Goal: Find specific page/section: Find specific page/section

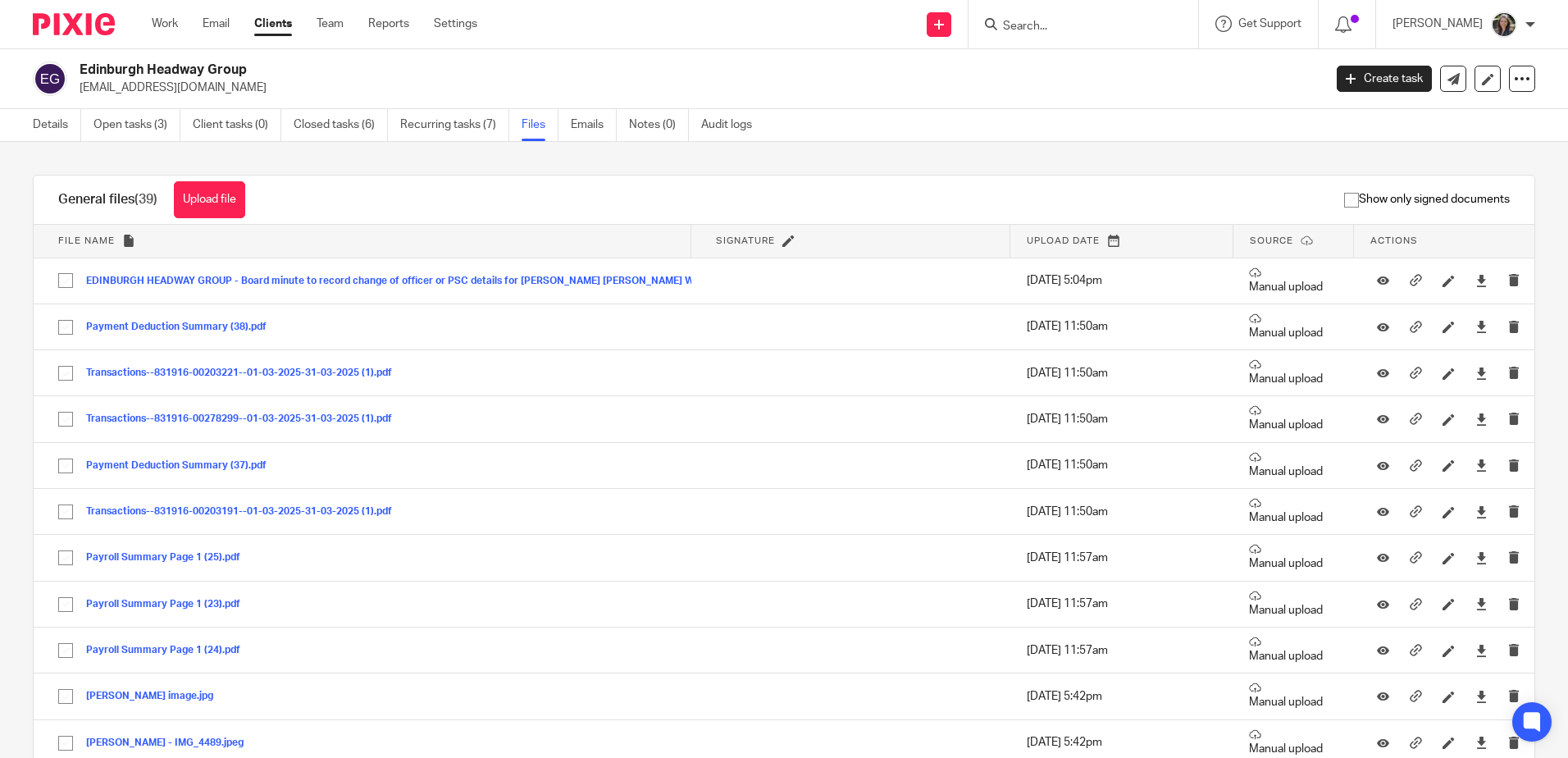
click at [1048, 20] on input "Search" at bounding box center [1075, 27] width 148 height 15
click at [170, 24] on link "Work" at bounding box center [165, 24] width 26 height 16
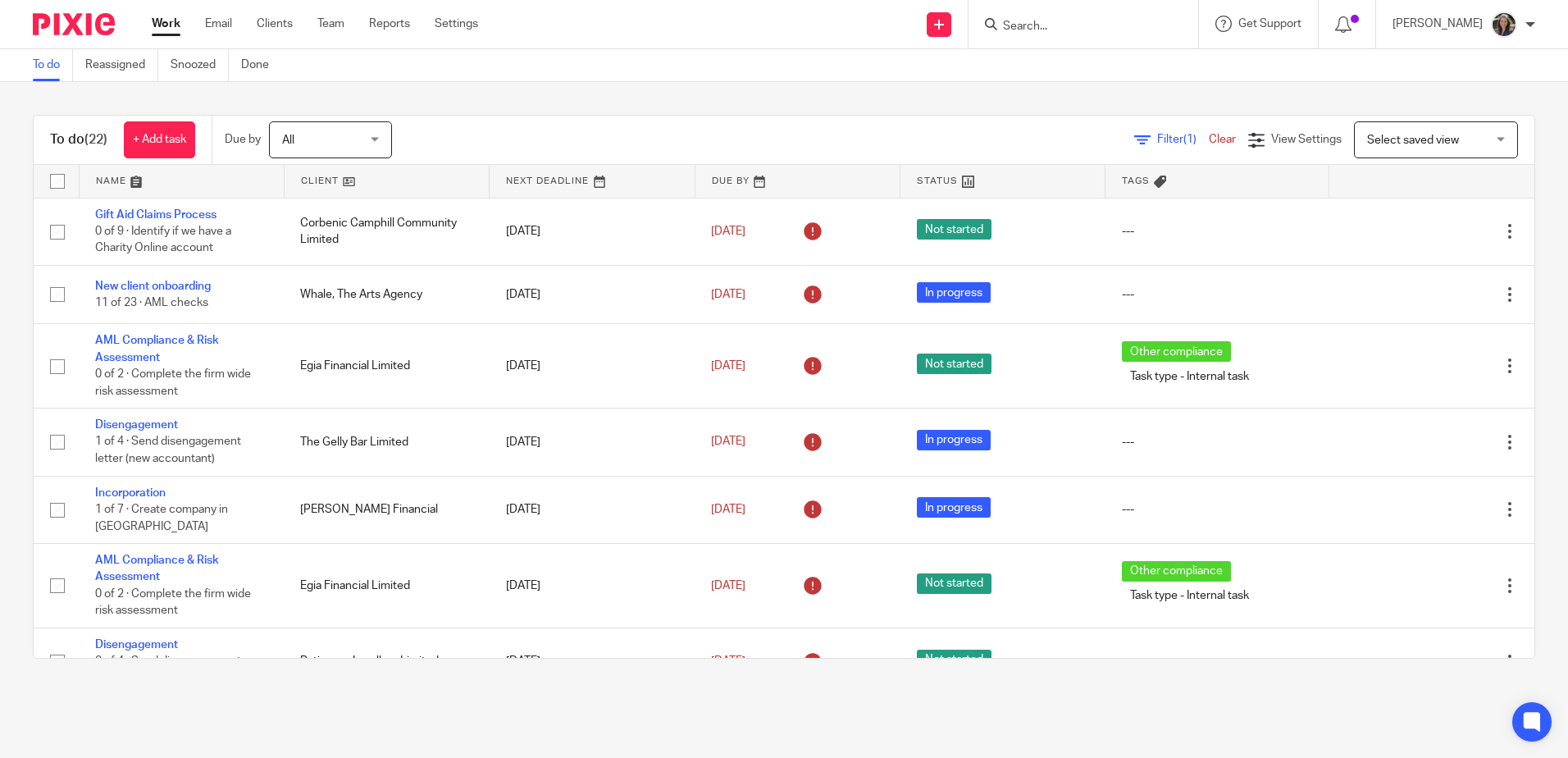
click at [321, 129] on span "All" at bounding box center [326, 139] width 87 height 35
click at [485, 122] on div "Filter (1) Clear View Settings View Settings (1) Filters Clear Save Manage save…" at bounding box center [978, 139] width 1114 height 37
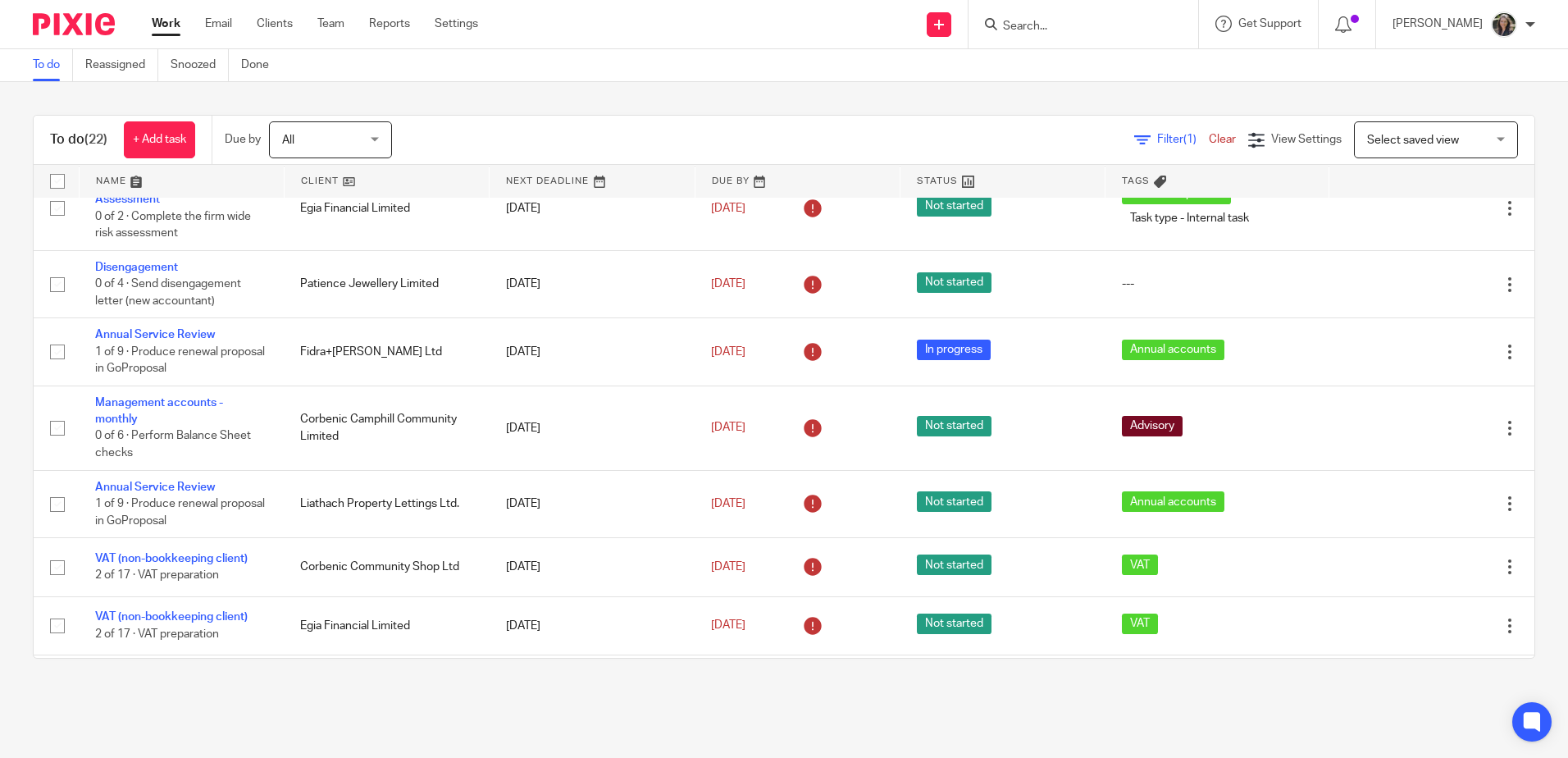
scroll to position [378, 0]
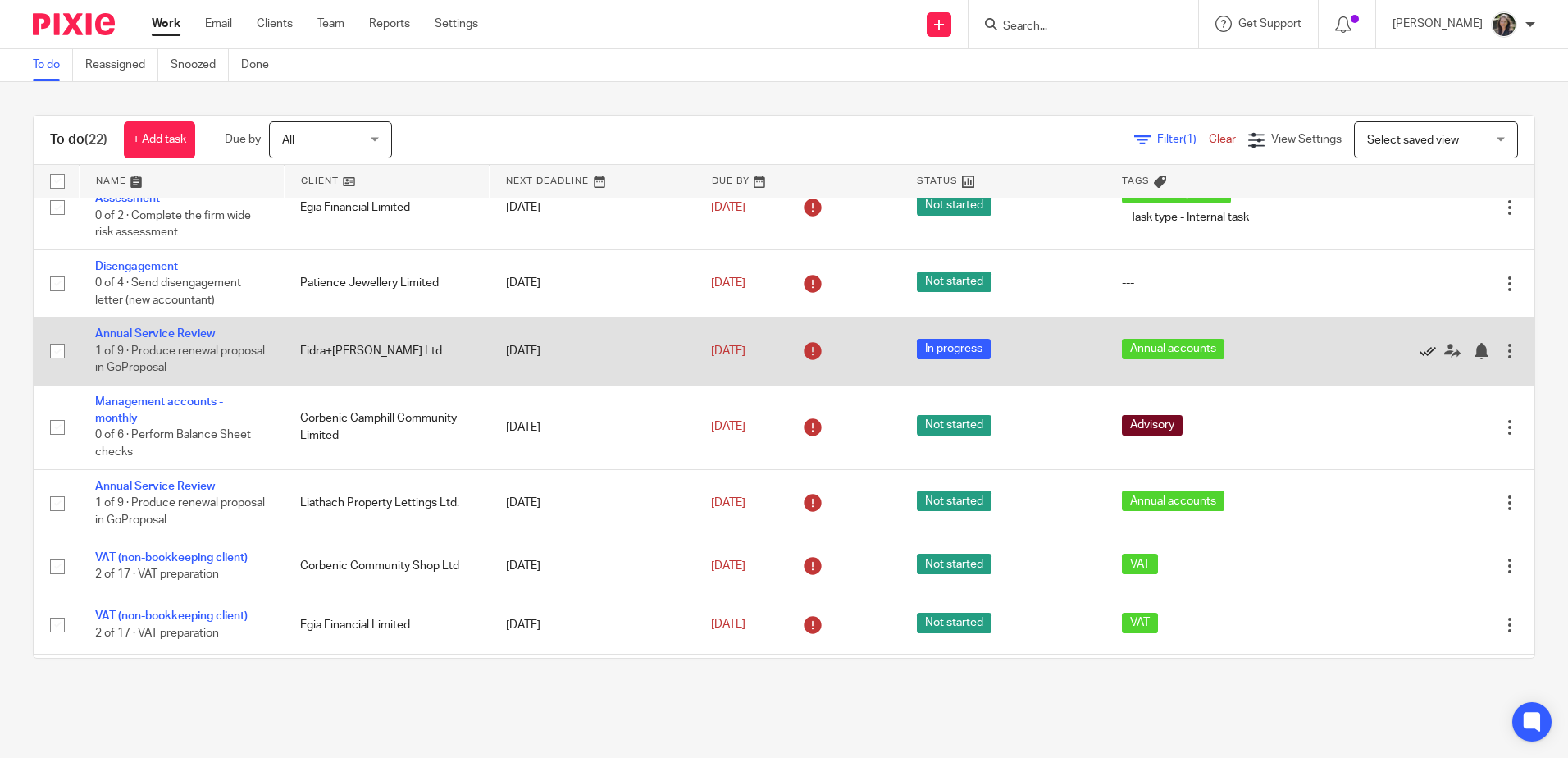
click at [1419, 343] on icon at bounding box center [1427, 350] width 16 height 16
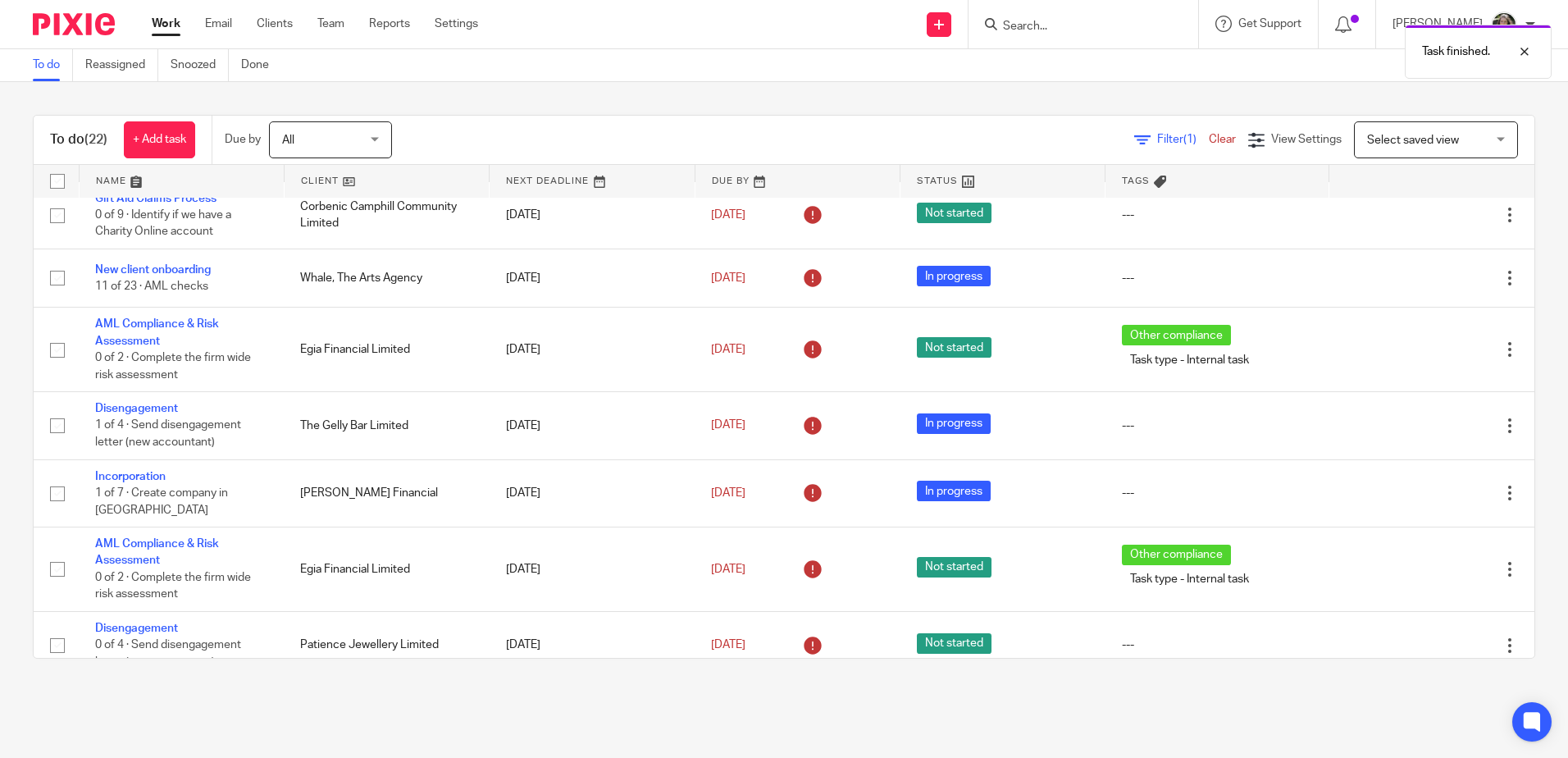
scroll to position [0, 0]
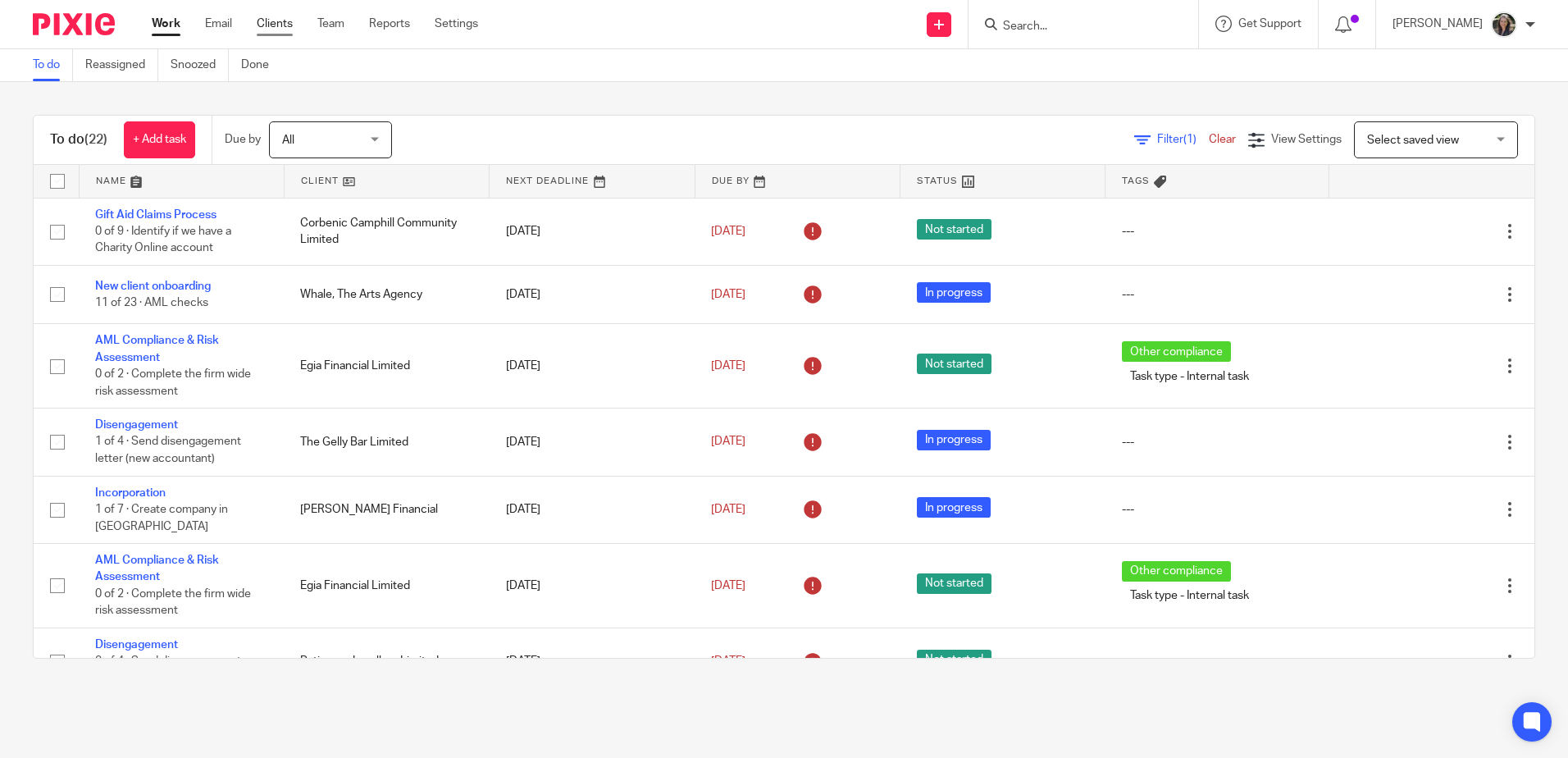
click at [276, 23] on link "Clients" at bounding box center [275, 24] width 36 height 16
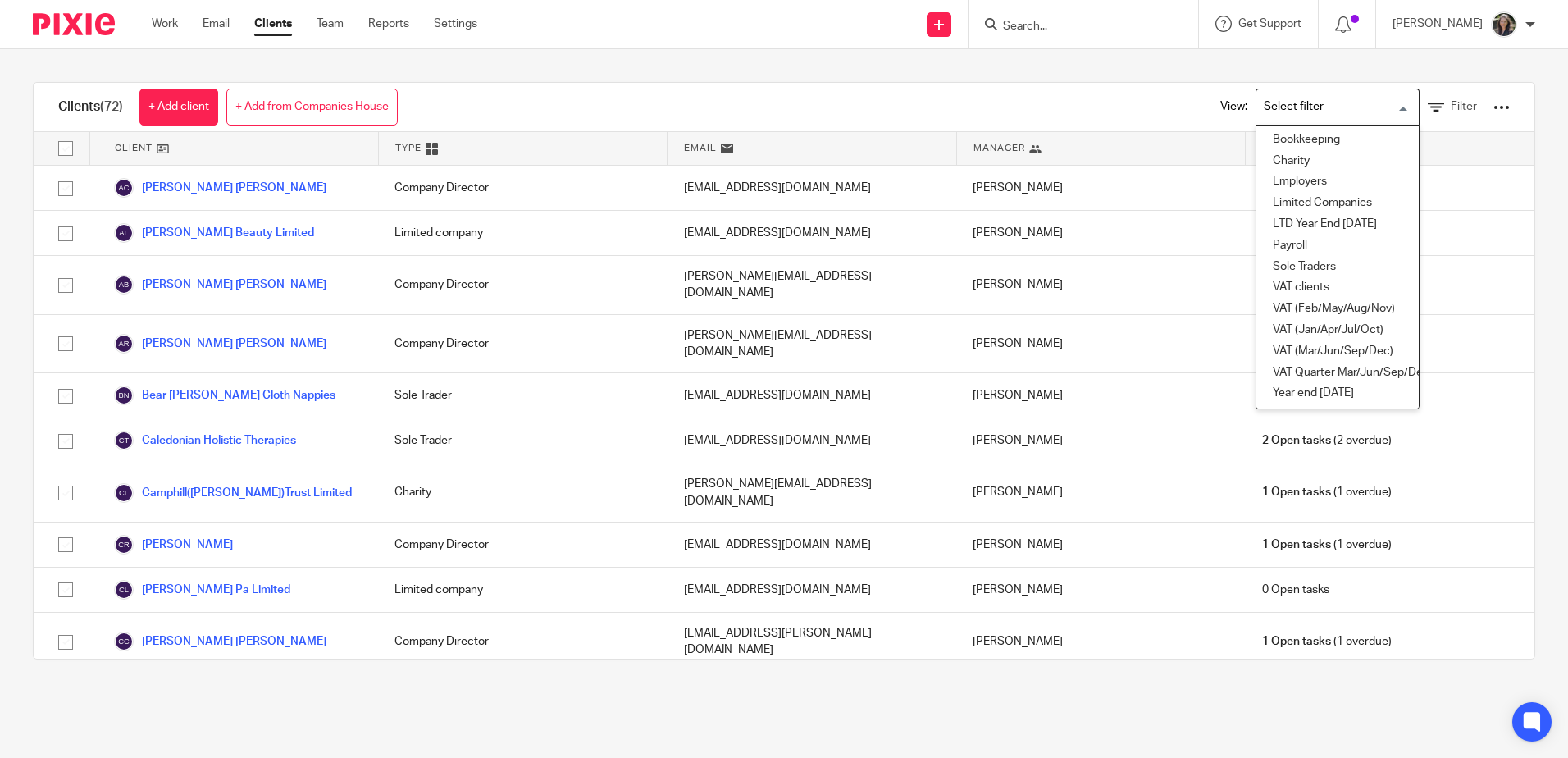
click at [1270, 92] on input "Search for option" at bounding box center [1334, 106] width 152 height 28
click at [1294, 334] on li "VAT (Jan/Apr/Jul/Oct)" at bounding box center [1337, 331] width 162 height 22
